Goal: Find specific page/section: Find specific page/section

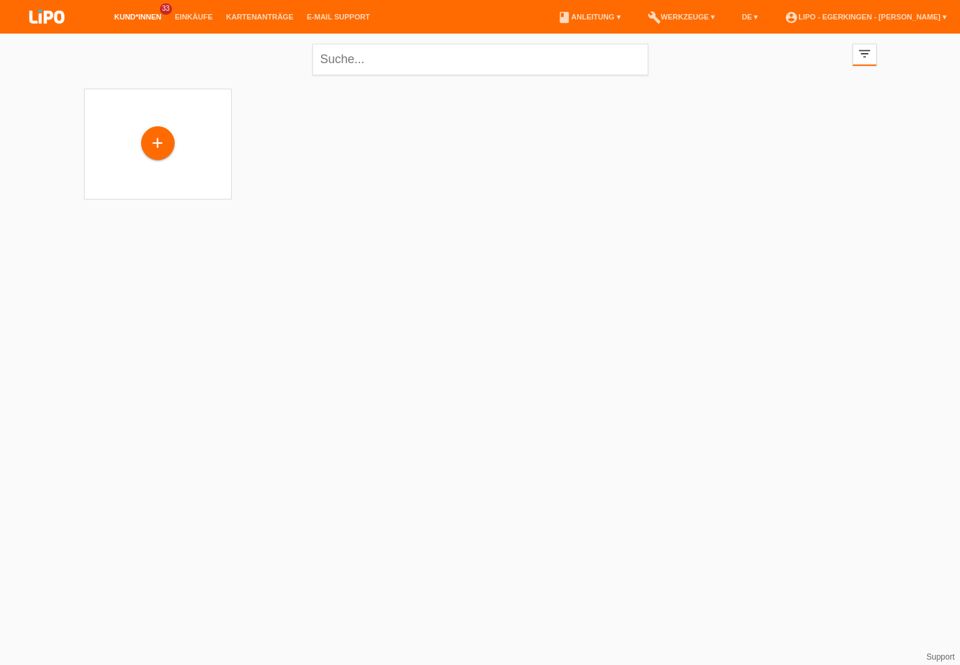
click at [124, 13] on li "Kund*innen 33" at bounding box center [137, 17] width 60 height 34
click at [133, 14] on link "Kund*innen" at bounding box center [137, 17] width 60 height 8
click at [134, 15] on link "Kund*innen" at bounding box center [137, 17] width 60 height 8
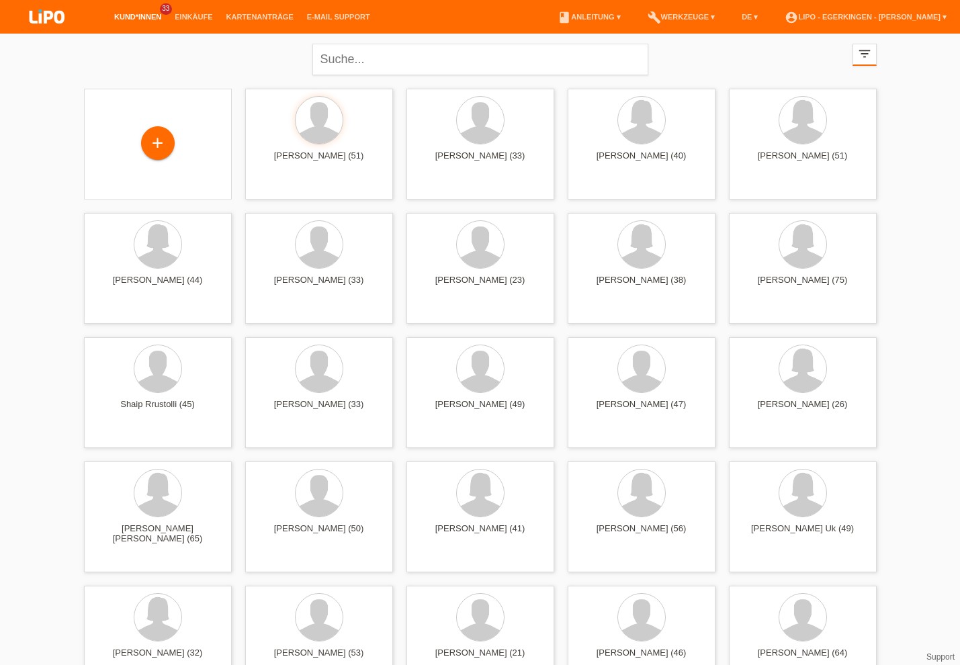
click at [134, 15] on link "Kund*innen" at bounding box center [137, 17] width 60 height 8
click at [136, 15] on link "Kund*innen" at bounding box center [137, 17] width 60 height 8
click at [281, 186] on div "Safet Muharremi (51) launch Anzeigen" at bounding box center [319, 143] width 148 height 111
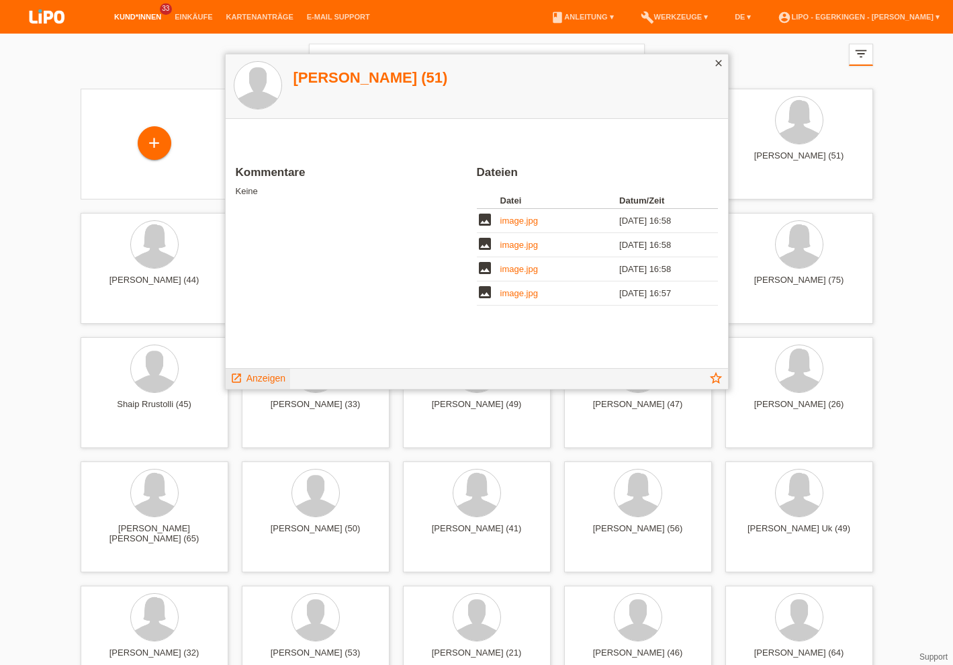
click at [277, 373] on span "Anzeigen" at bounding box center [266, 378] width 39 height 11
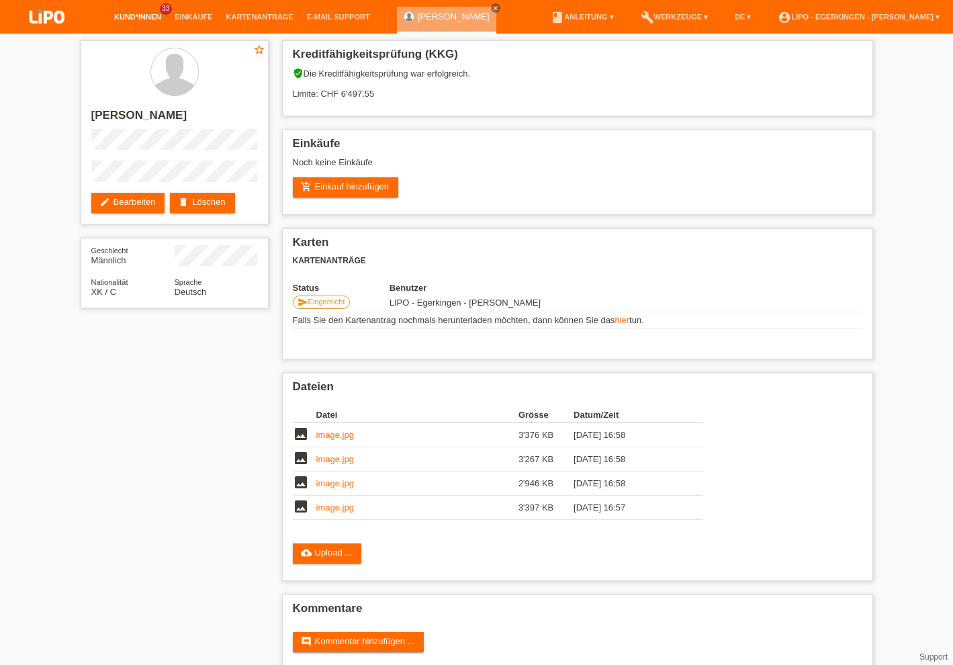
click at [130, 14] on link "Kund*innen" at bounding box center [137, 17] width 60 height 8
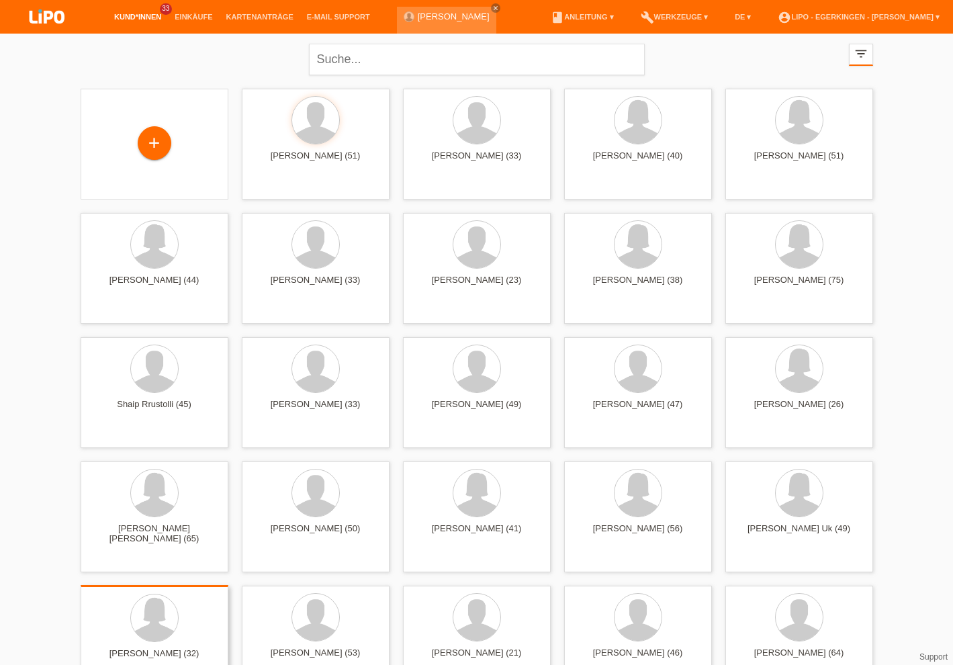
scroll to position [81, 0]
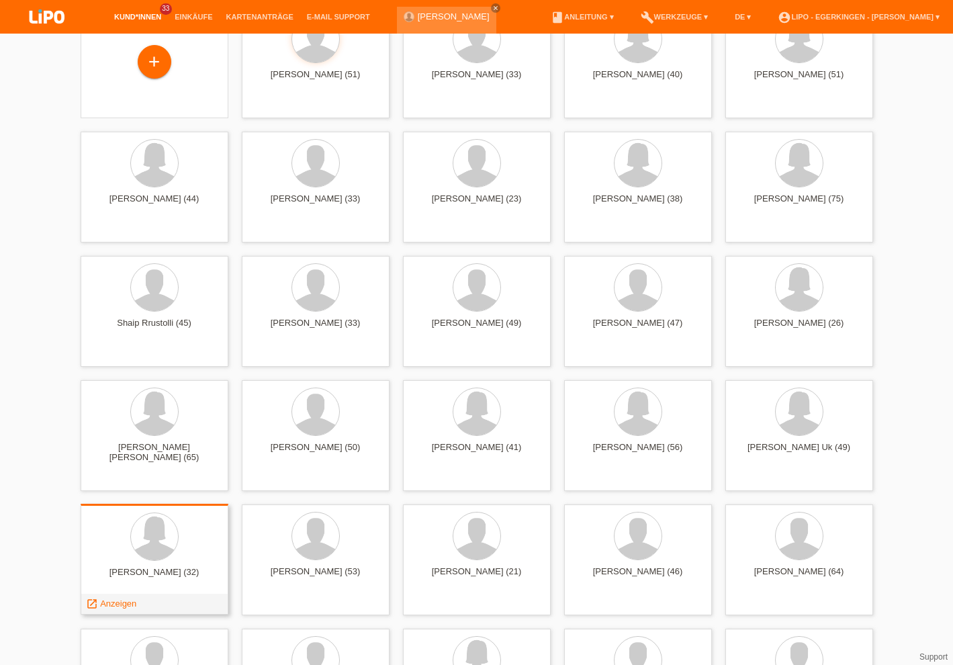
click at [118, 607] on span "Anzeigen" at bounding box center [118, 603] width 36 height 10
